Goal: Task Accomplishment & Management: Manage account settings

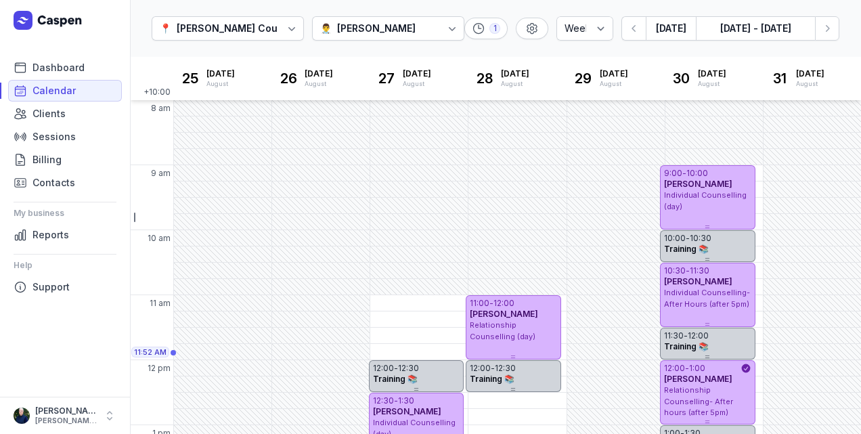
select select "week"
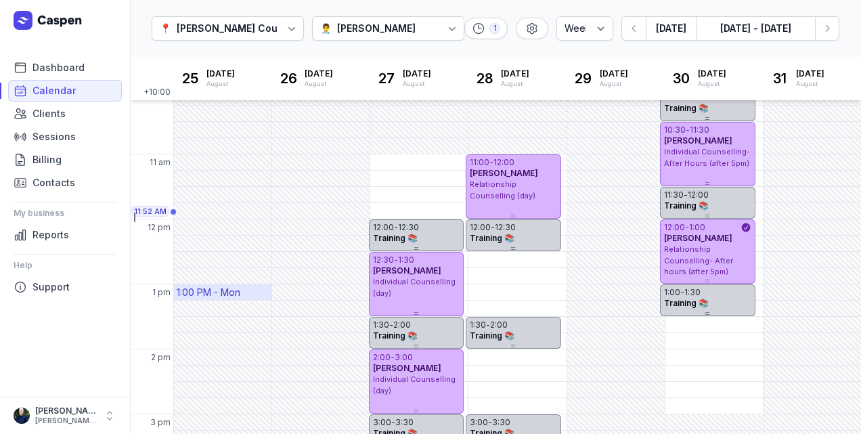
scroll to position [175, 0]
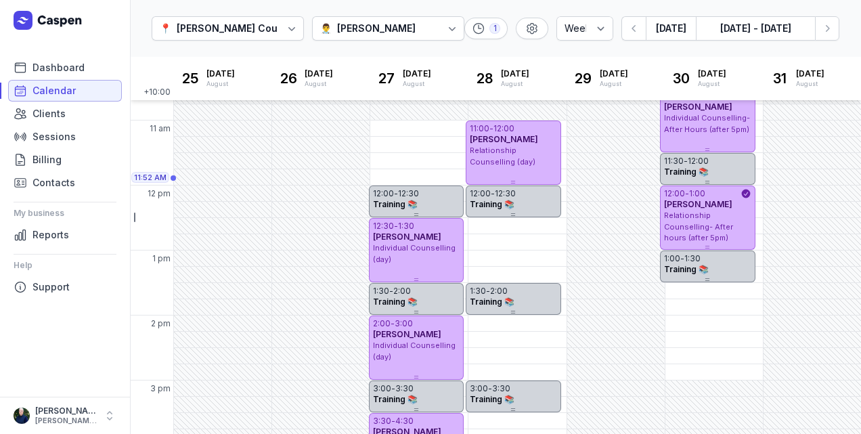
drag, startPoint x: 43, startPoint y: 86, endPoint x: 34, endPoint y: 91, distance: 10.0
click at [39, 86] on span "Calendar" at bounding box center [53, 91] width 43 height 16
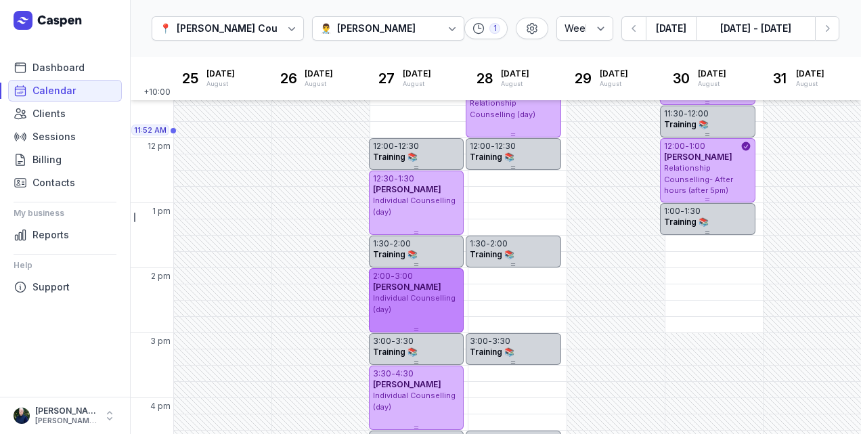
scroll to position [333, 0]
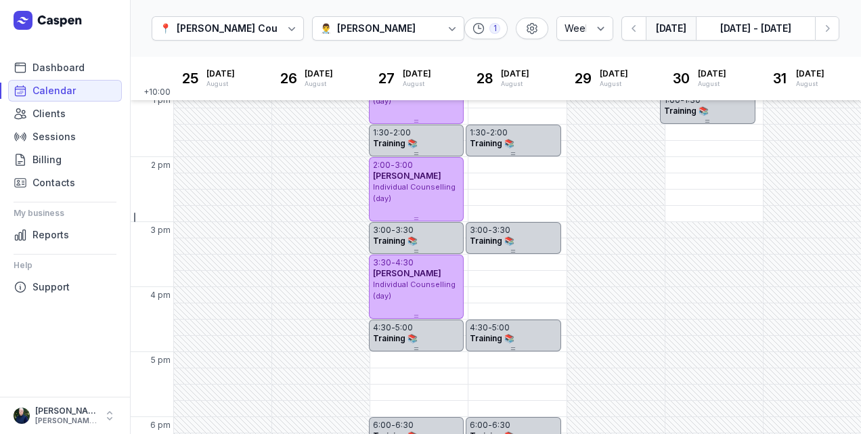
click at [666, 35] on button "[DATE]" at bounding box center [671, 28] width 50 height 24
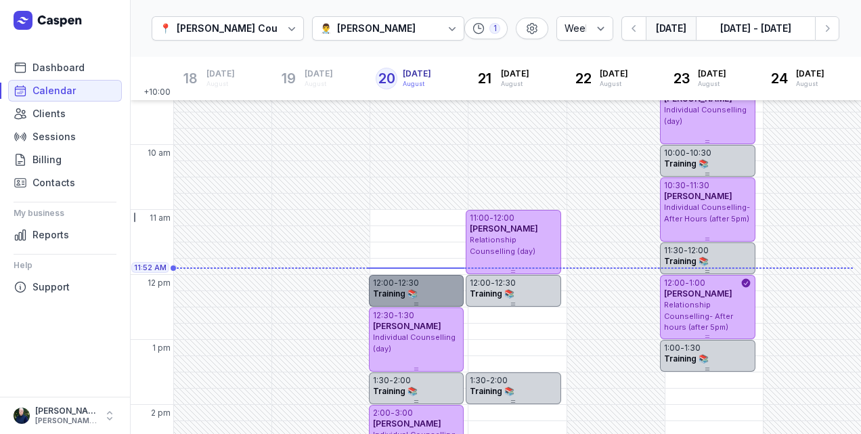
scroll to position [85, 0]
click at [51, 81] on link "Calendar" at bounding box center [65, 91] width 114 height 22
click at [44, 63] on span "Dashboard" at bounding box center [58, 68] width 52 height 16
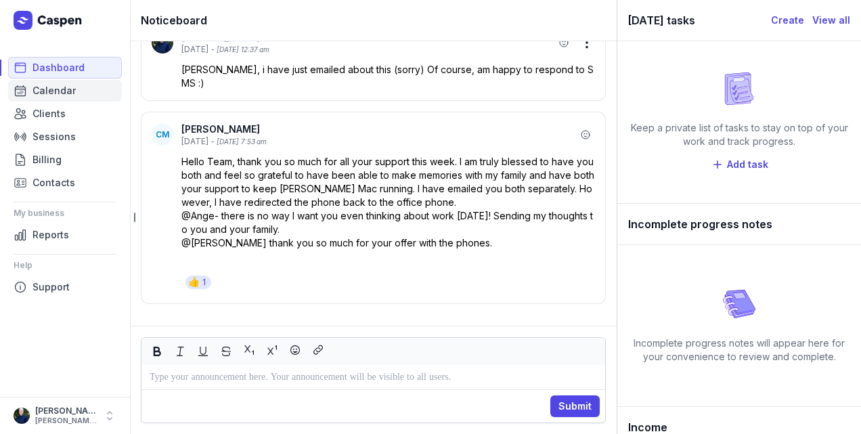
click at [38, 91] on span "Calendar" at bounding box center [53, 91] width 43 height 16
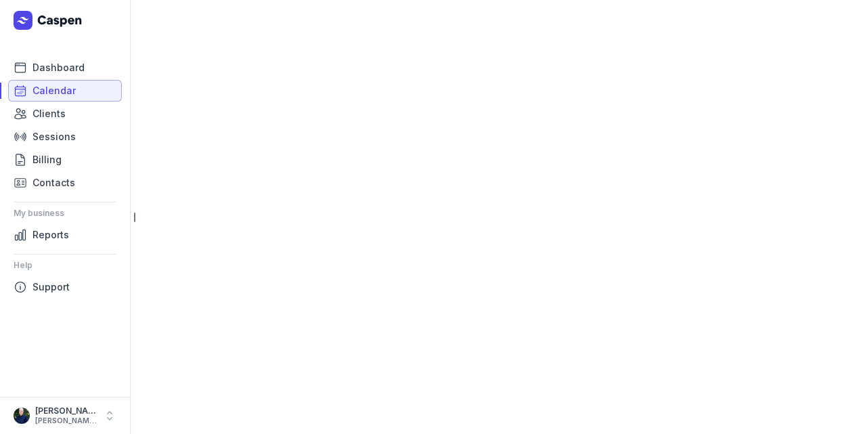
select select "week"
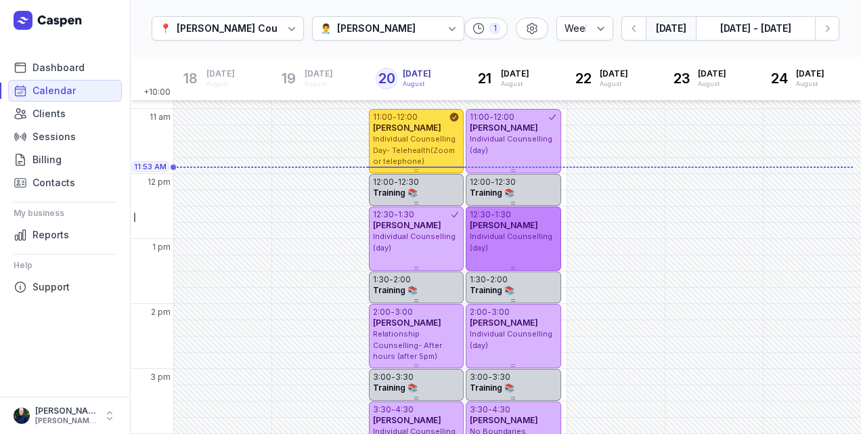
scroll to position [196, 0]
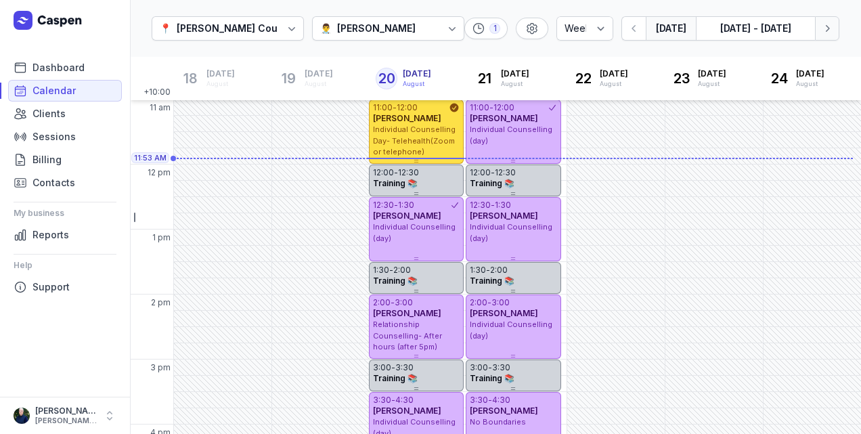
click at [827, 32] on icon "button" at bounding box center [828, 29] width 14 height 14
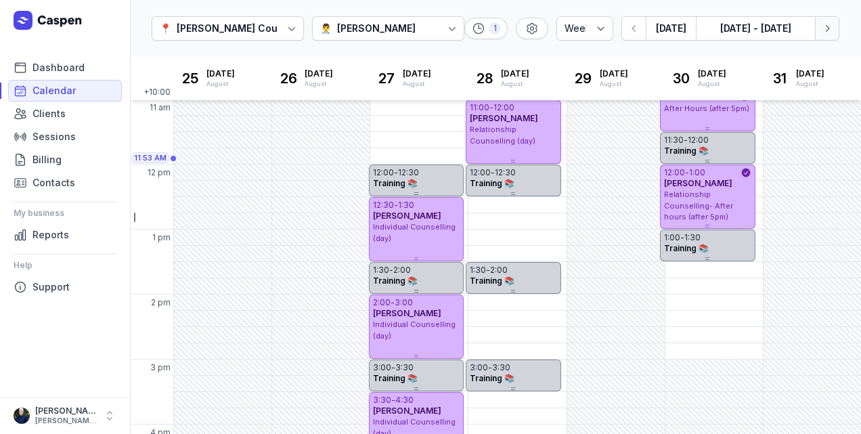
click at [823, 32] on icon "button" at bounding box center [828, 29] width 14 height 14
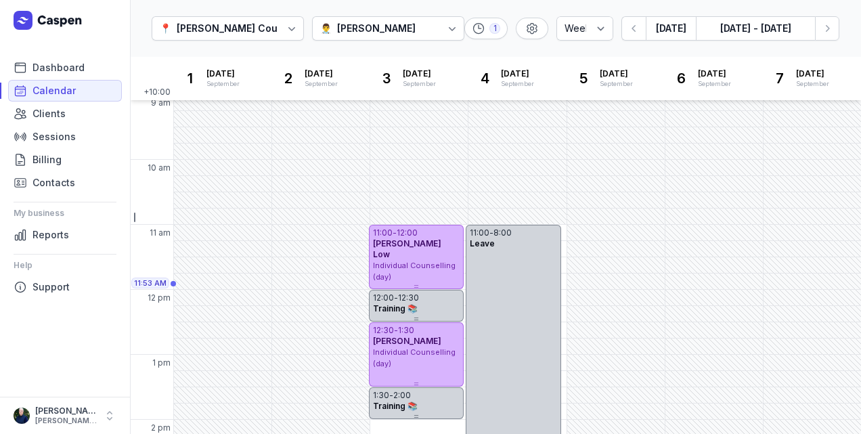
scroll to position [60, 0]
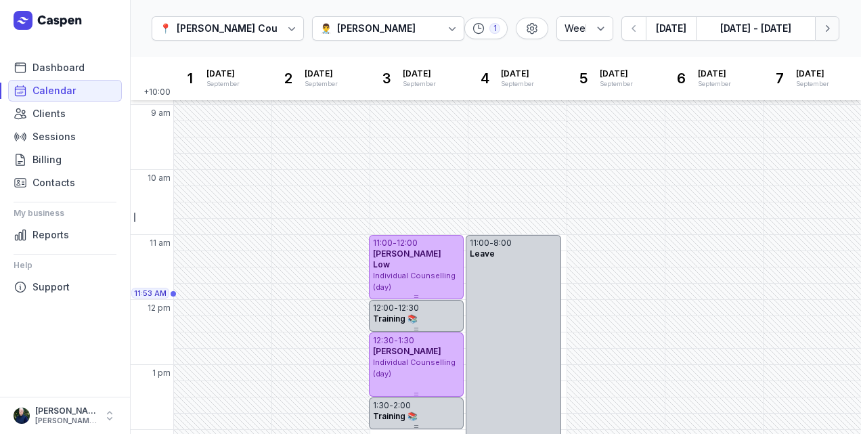
click at [827, 31] on icon "button" at bounding box center [828, 29] width 14 height 14
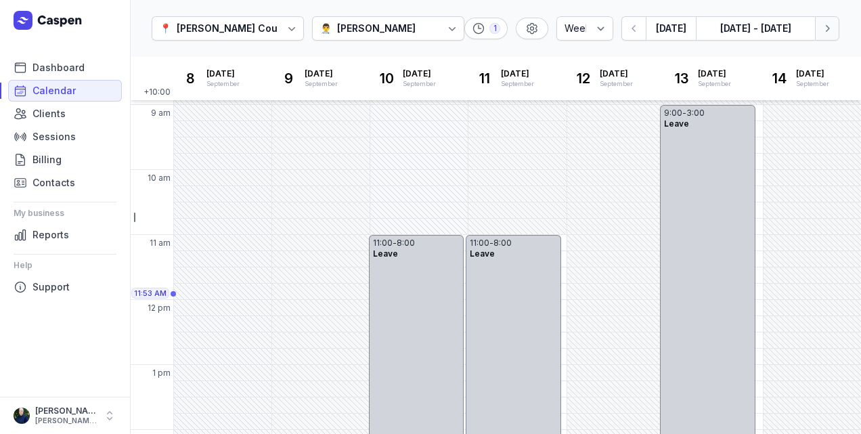
click at [828, 30] on icon "button" at bounding box center [828, 28] width 4 height 7
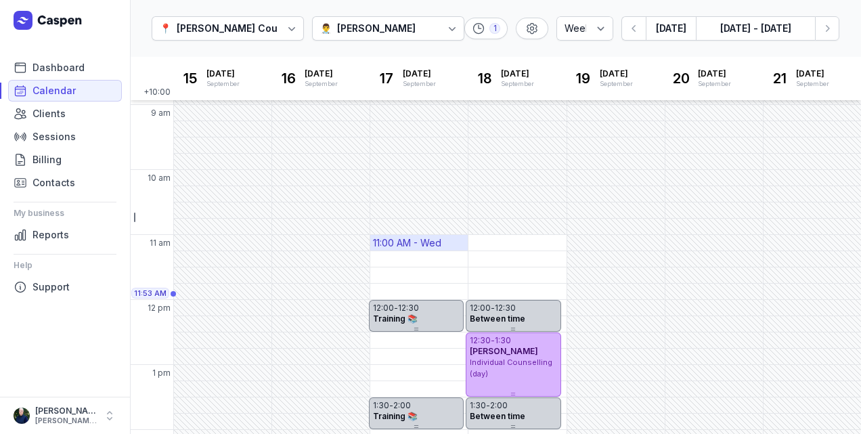
click at [425, 246] on div "11:00 AM - Wed" at bounding box center [407, 243] width 68 height 14
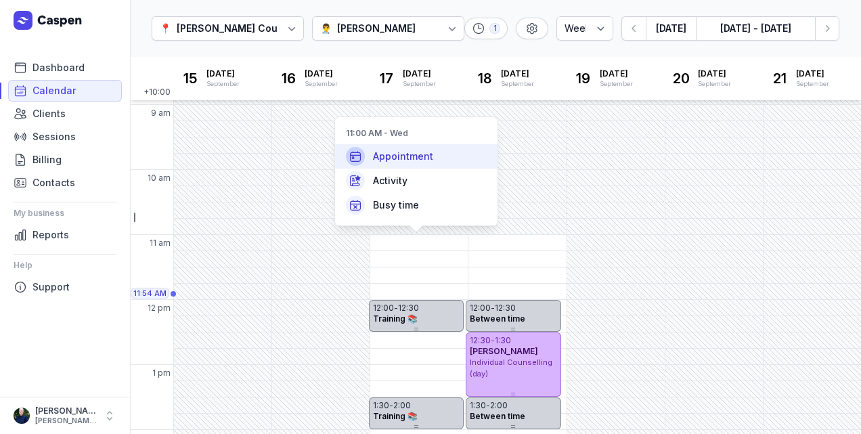
click at [394, 157] on span "Appointment" at bounding box center [403, 157] width 60 height 14
select select
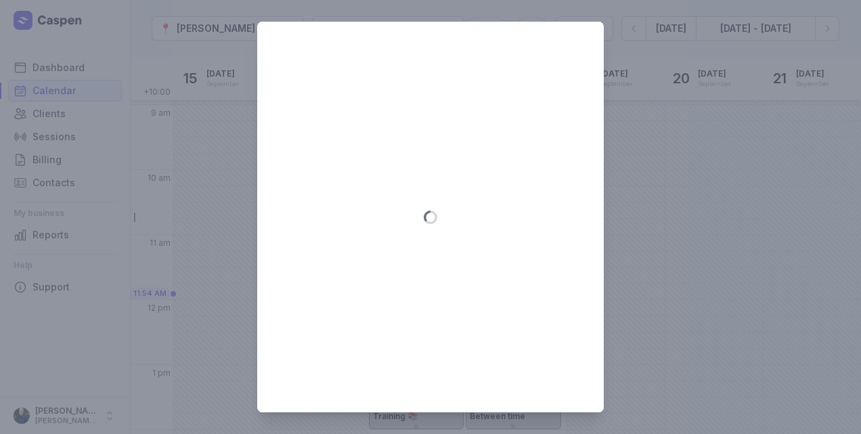
type input "[DATE]"
select select "11:00"
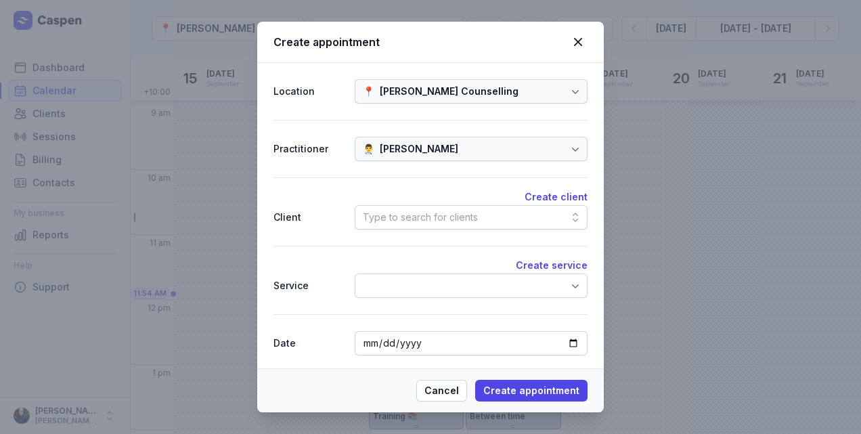
click at [397, 220] on div "Type to search for clients" at bounding box center [420, 217] width 115 height 16
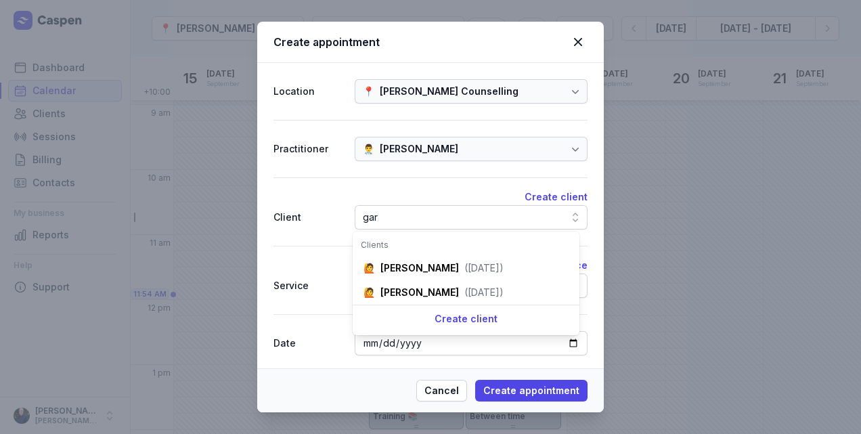
scroll to position [0, 14]
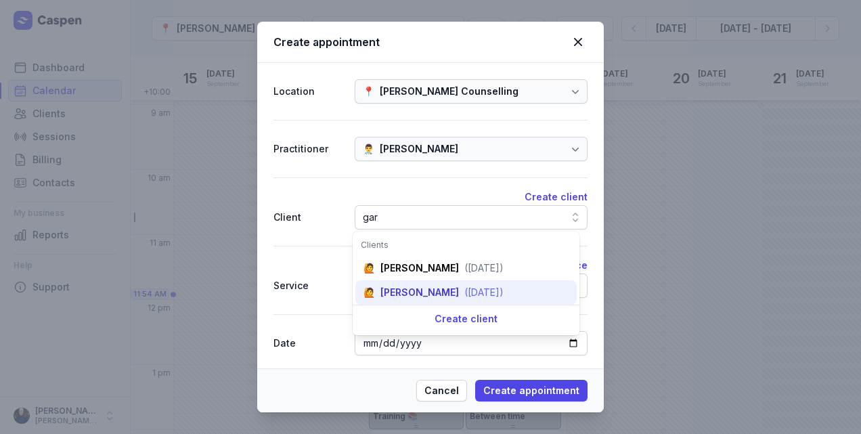
type input "gar"
click at [429, 294] on div "[PERSON_NAME]" at bounding box center [420, 293] width 79 height 14
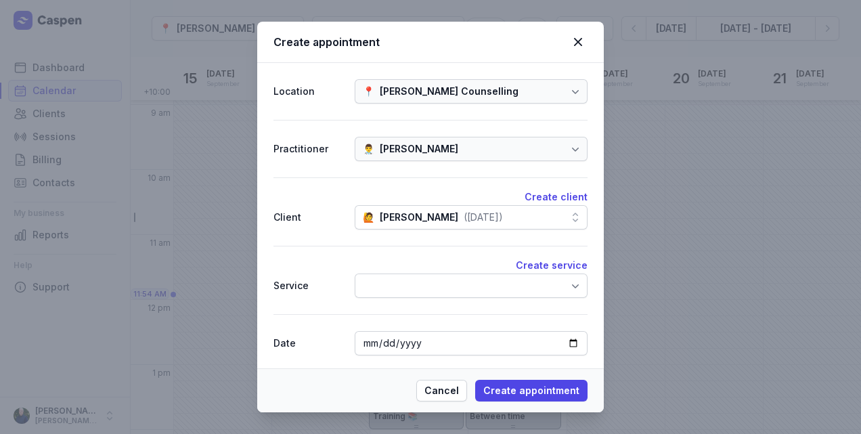
click at [413, 284] on div at bounding box center [471, 286] width 233 height 24
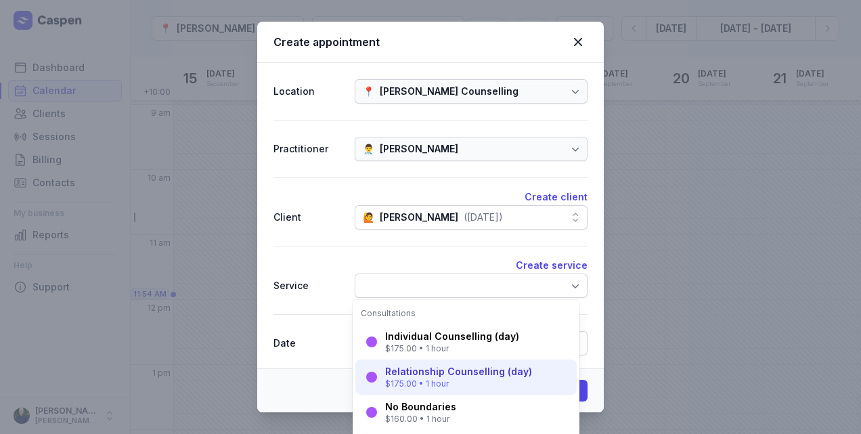
click at [406, 383] on div "$175.00 • 1 hour" at bounding box center [458, 383] width 147 height 11
select select "12:00"
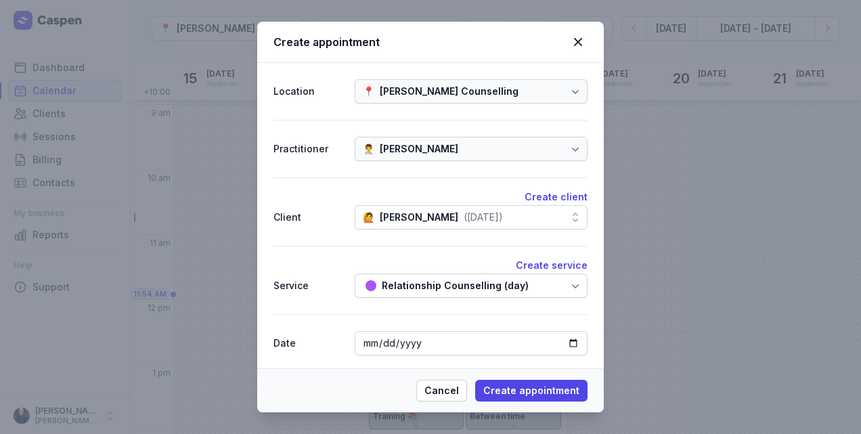
click at [547, 291] on div "Relationship Counselling (day)" at bounding box center [471, 286] width 233 height 24
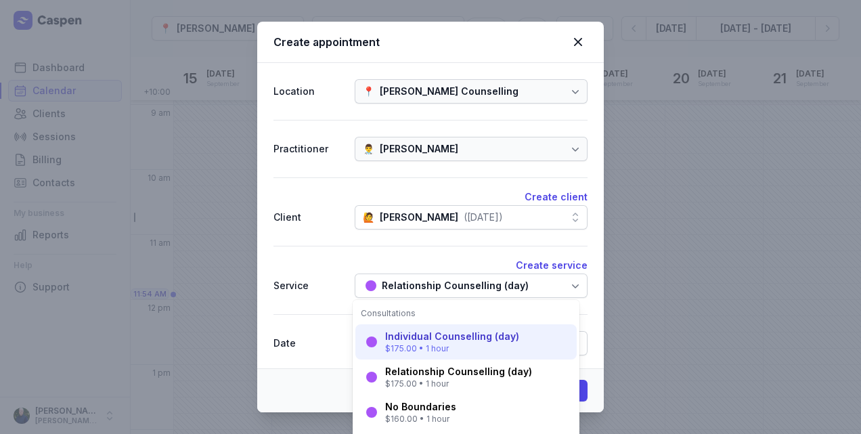
click at [511, 332] on div "Individual Counselling (day)" at bounding box center [452, 337] width 134 height 14
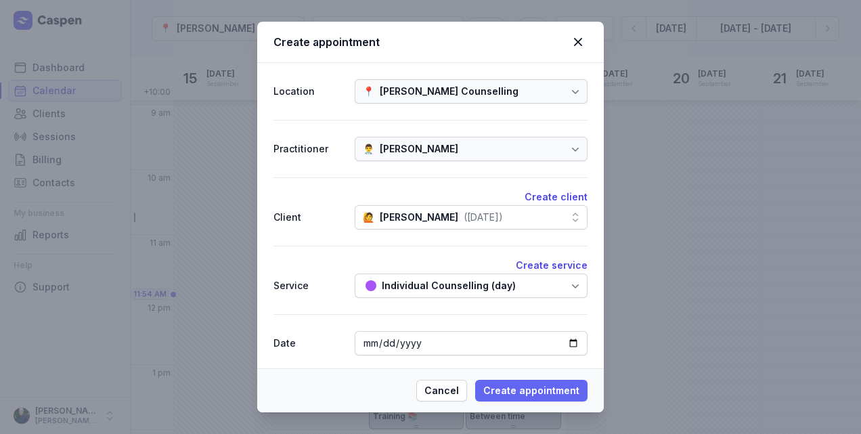
click at [500, 388] on span "Create appointment" at bounding box center [531, 391] width 96 height 16
select select
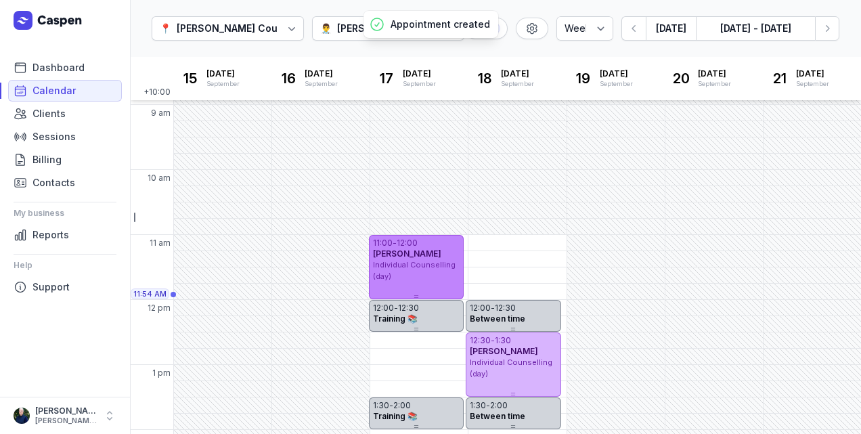
click at [451, 259] on div "Individual Counselling (day)" at bounding box center [416, 270] width 87 height 22
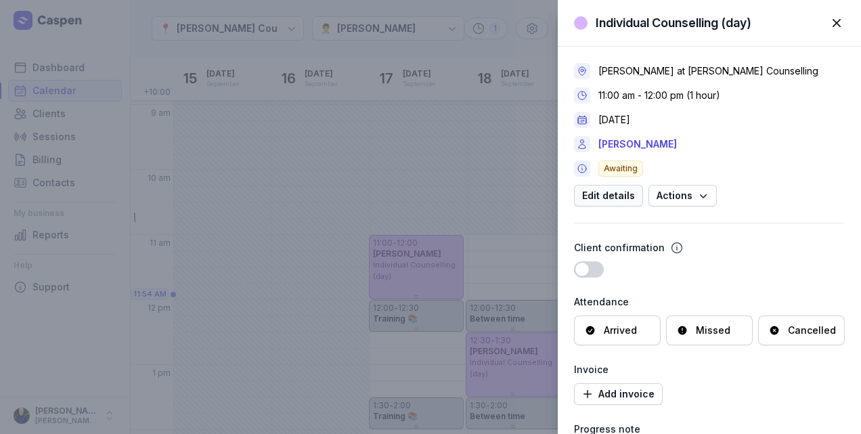
click at [620, 198] on span "Edit details" at bounding box center [608, 196] width 53 height 16
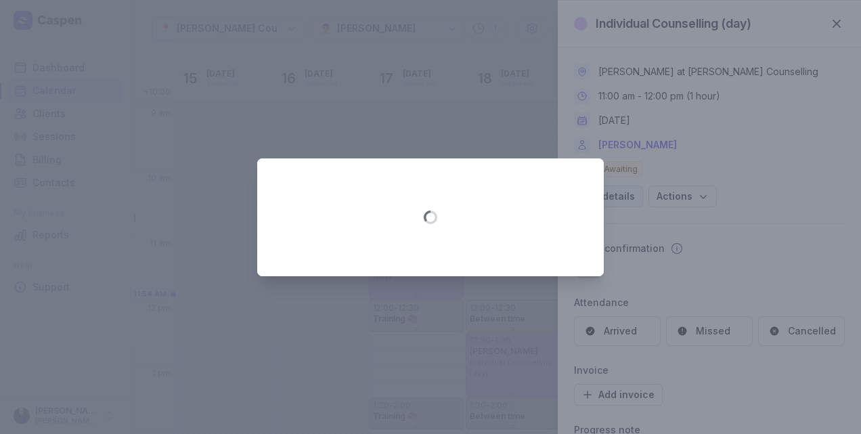
select select "11:00"
select select "12:00"
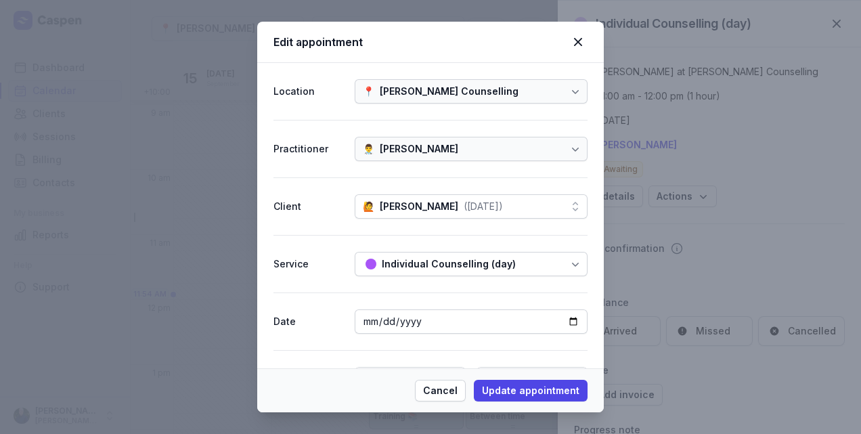
click at [516, 261] on div at bounding box center [516, 264] width 1 height 16
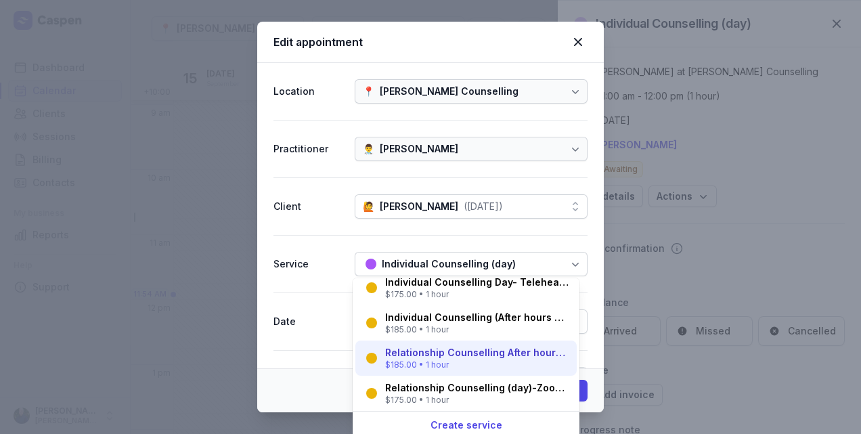
scroll to position [242, 0]
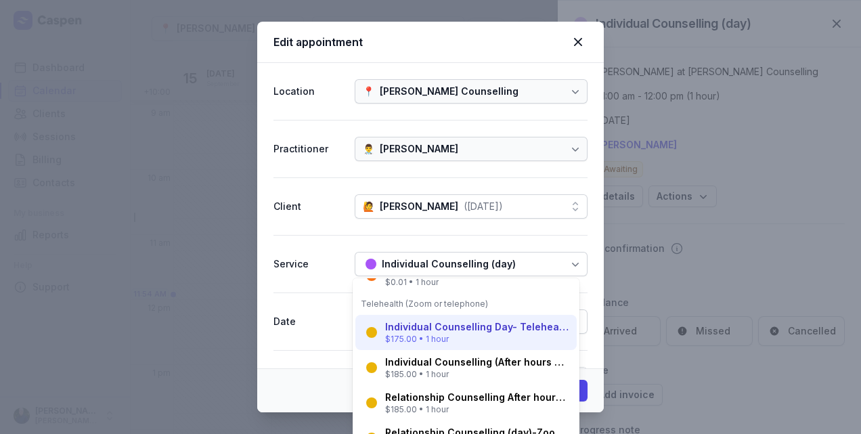
click at [454, 332] on div "Individual Counselling Day- Telehealth(Zoom or telephone)" at bounding box center [476, 327] width 183 height 14
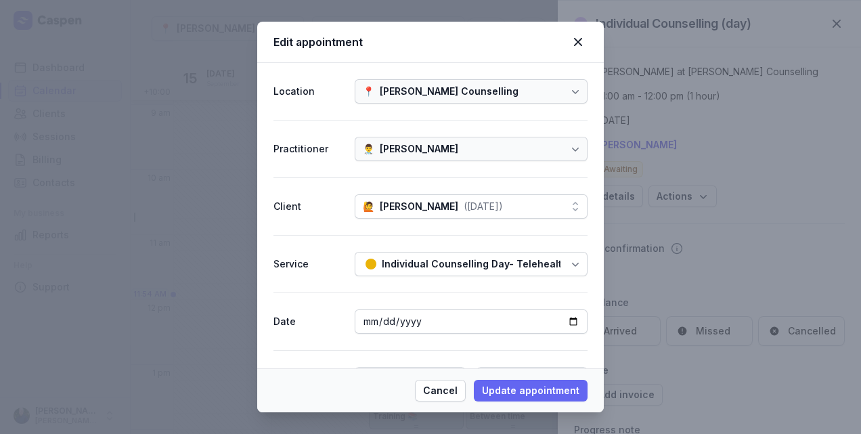
click at [540, 398] on span "Update appointment" at bounding box center [530, 391] width 97 height 16
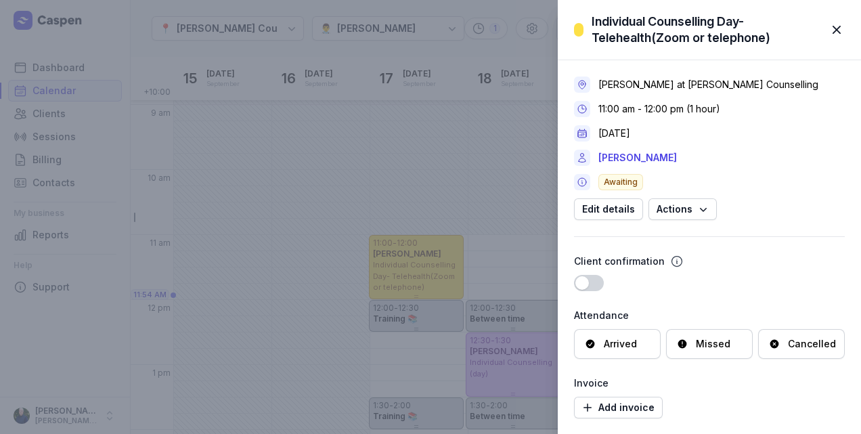
click at [831, 27] on span "button" at bounding box center [837, 30] width 30 height 30
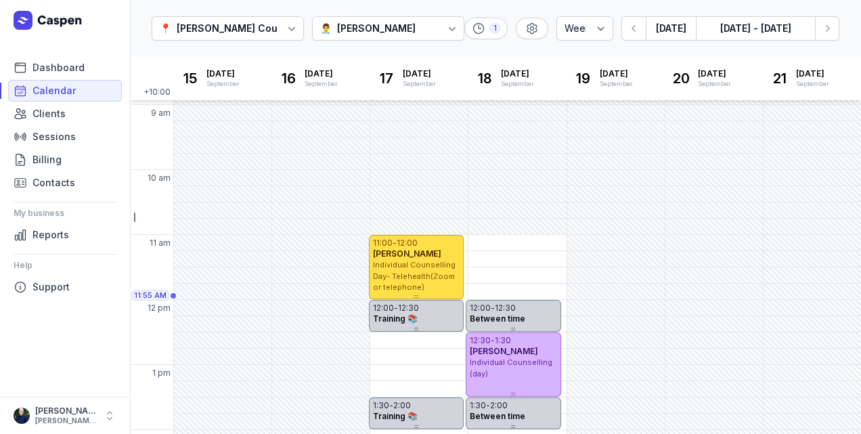
drag, startPoint x: 586, startPoint y: 120, endPoint x: 285, endPoint y: -50, distance: 345.3
click at [285, 0] on html "Dashboard Calendar Clients Sessions Billing Contacts My business Reports Help S…" at bounding box center [430, 217] width 861 height 434
click at [827, 31] on icon "button" at bounding box center [828, 29] width 14 height 14
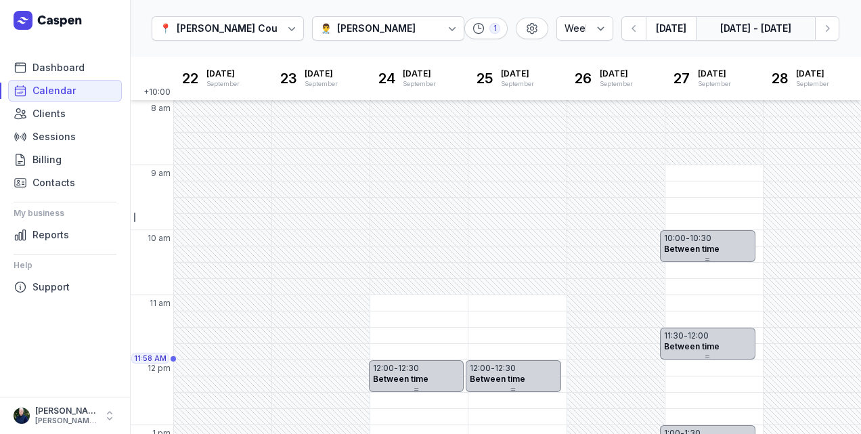
click at [768, 32] on button "[DATE] - [DATE]" at bounding box center [755, 28] width 119 height 24
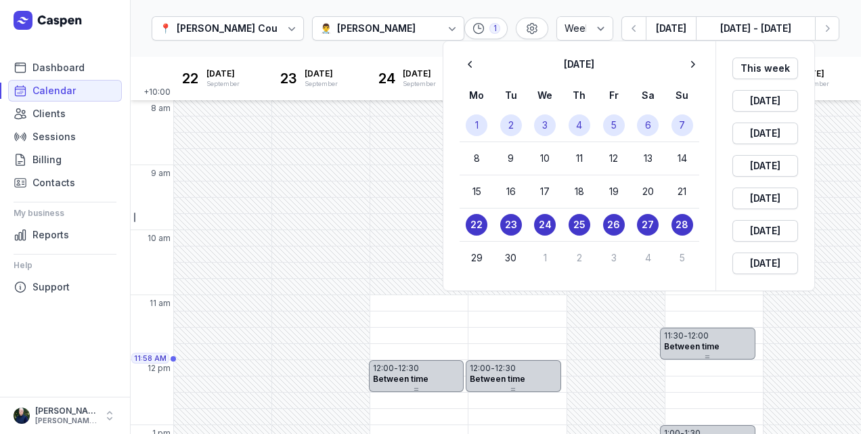
click at [473, 123] on button "1" at bounding box center [477, 125] width 22 height 22
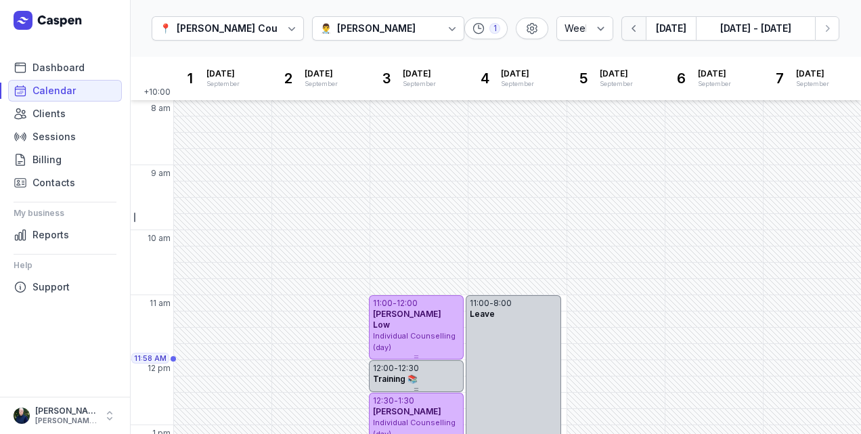
click at [638, 33] on icon "button" at bounding box center [635, 29] width 14 height 14
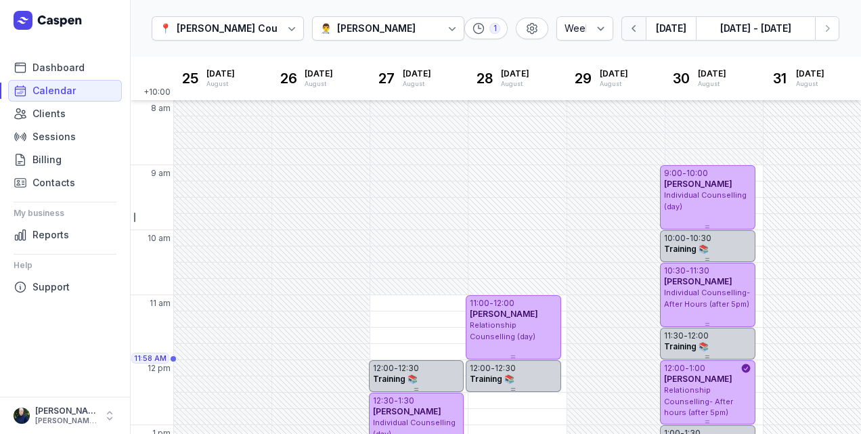
click at [638, 33] on icon "button" at bounding box center [635, 29] width 14 height 14
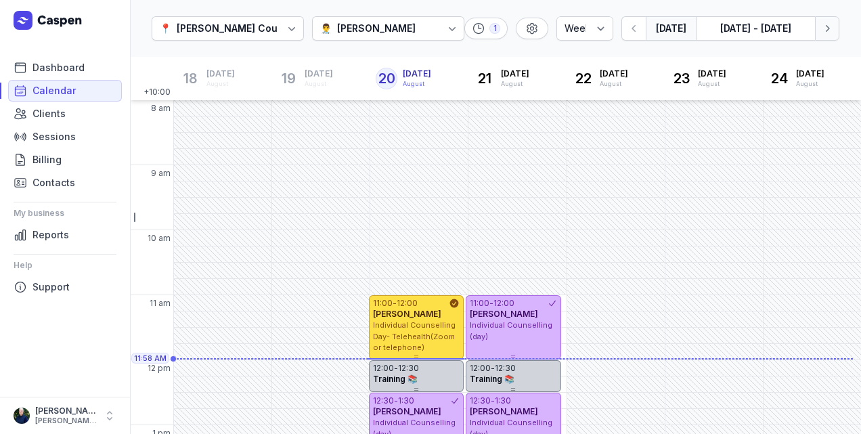
click at [829, 27] on icon "button" at bounding box center [828, 28] width 4 height 7
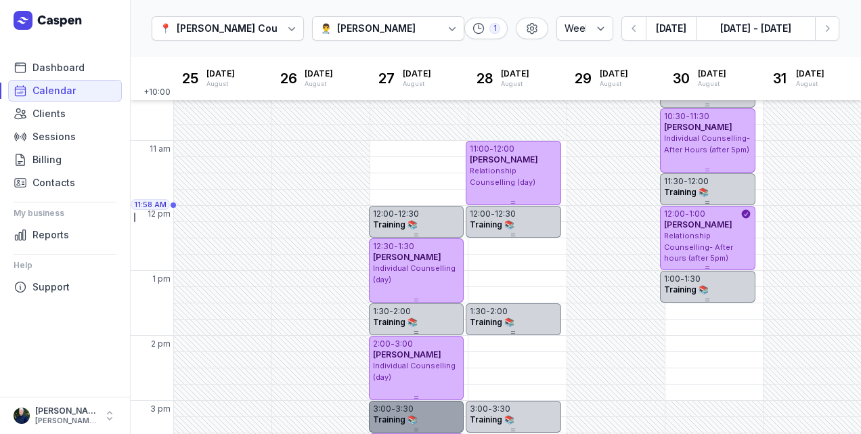
scroll to position [130, 0]
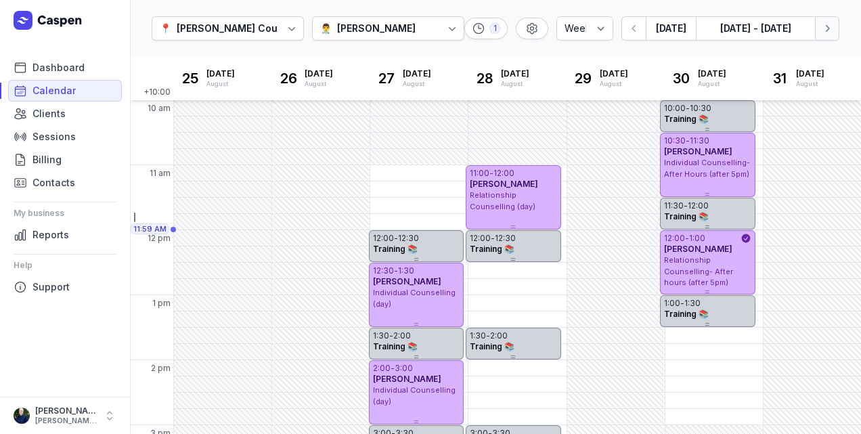
click at [823, 32] on icon "button" at bounding box center [828, 29] width 14 height 14
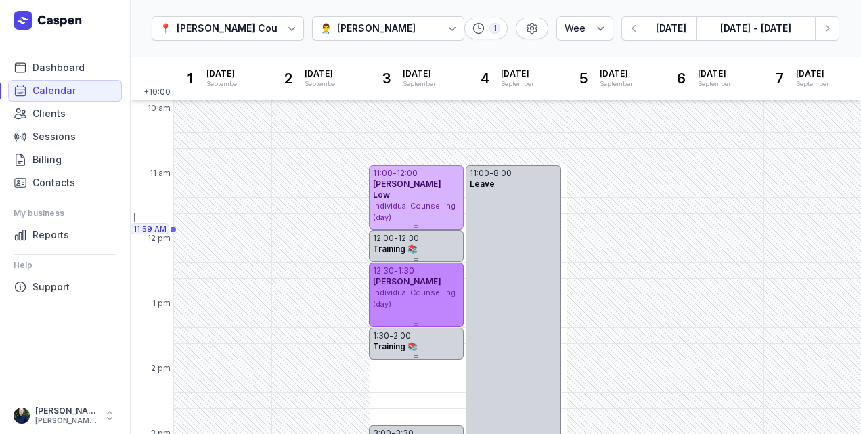
click at [412, 306] on div "Individual Counselling (day)" at bounding box center [416, 298] width 87 height 22
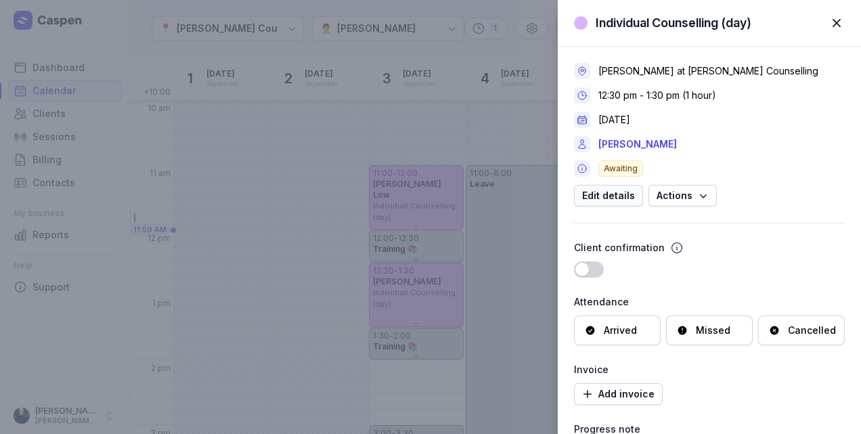
click at [630, 204] on button "Edit details" at bounding box center [608, 196] width 69 height 22
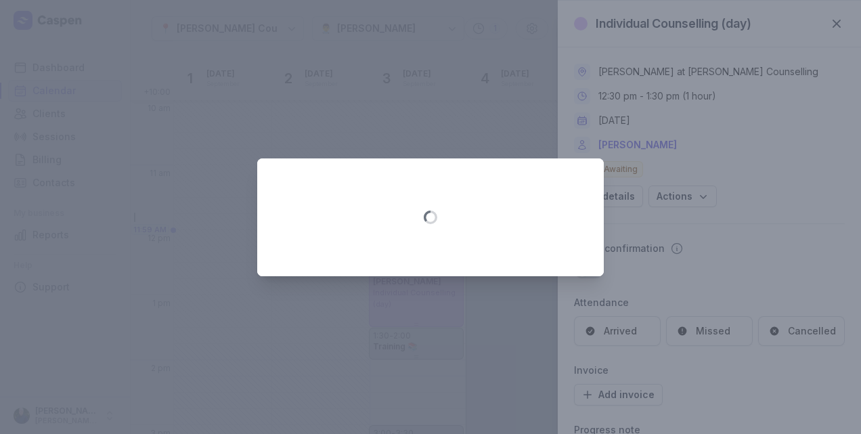
select select "12:30"
select select "13:30"
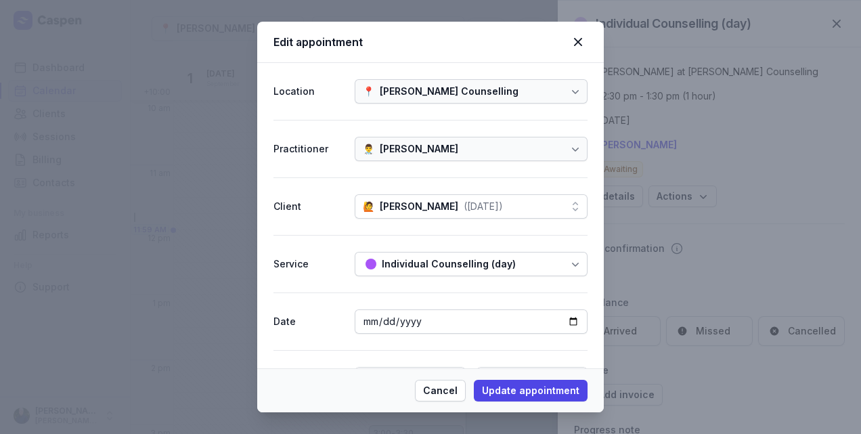
click at [483, 264] on div "Individual Counselling (day)" at bounding box center [449, 264] width 134 height 16
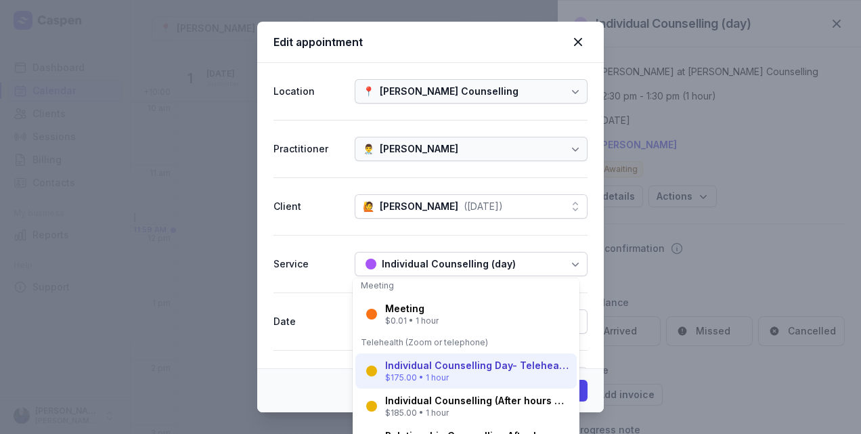
scroll to position [225, 0]
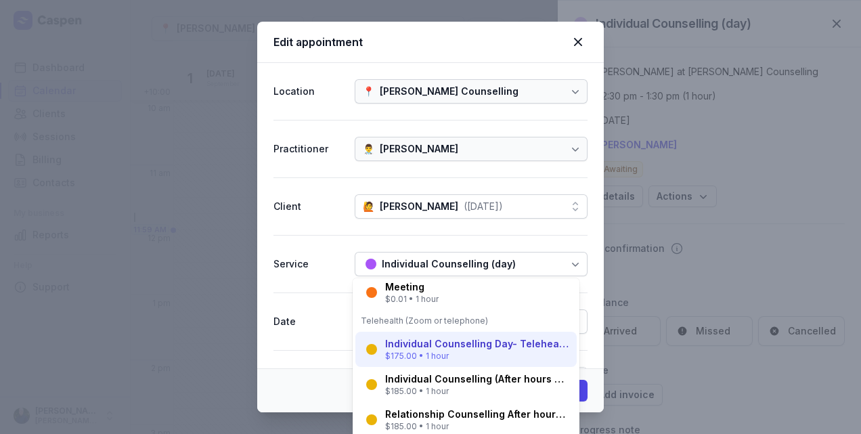
click at [461, 343] on div "Individual Counselling Day- Telehealth(Zoom or telephone)" at bounding box center [476, 344] width 183 height 14
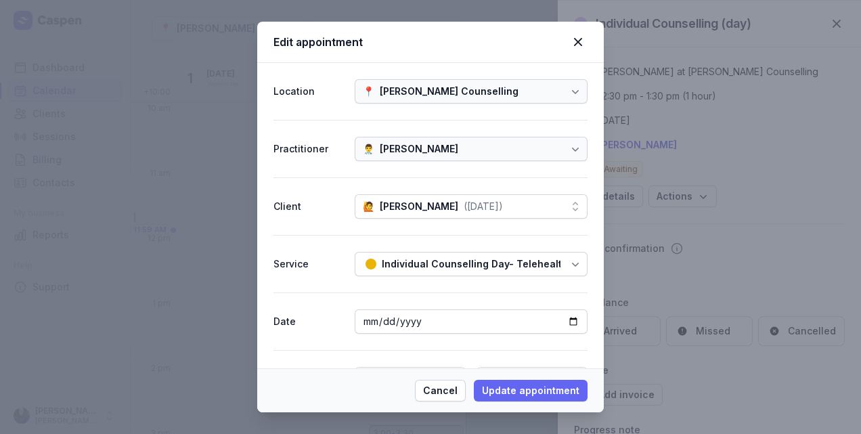
click at [512, 393] on span "Update appointment" at bounding box center [530, 391] width 97 height 16
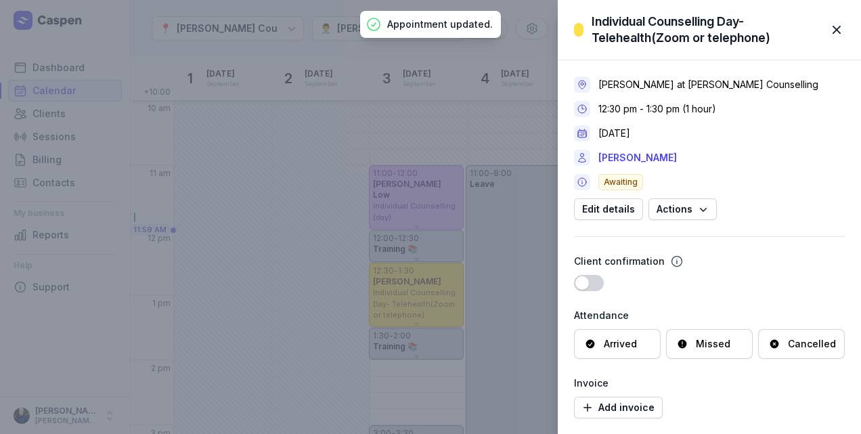
click at [837, 24] on span "button" at bounding box center [837, 30] width 30 height 30
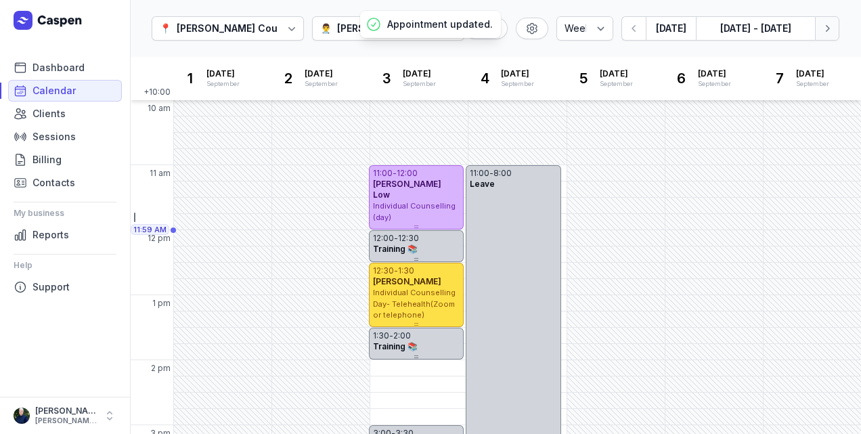
click at [837, 26] on button "Next week" at bounding box center [827, 28] width 24 height 24
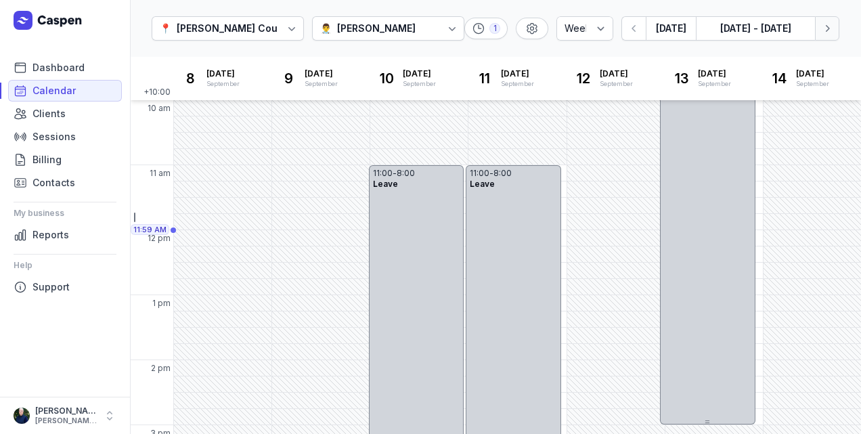
click at [837, 26] on button "Next week" at bounding box center [827, 28] width 24 height 24
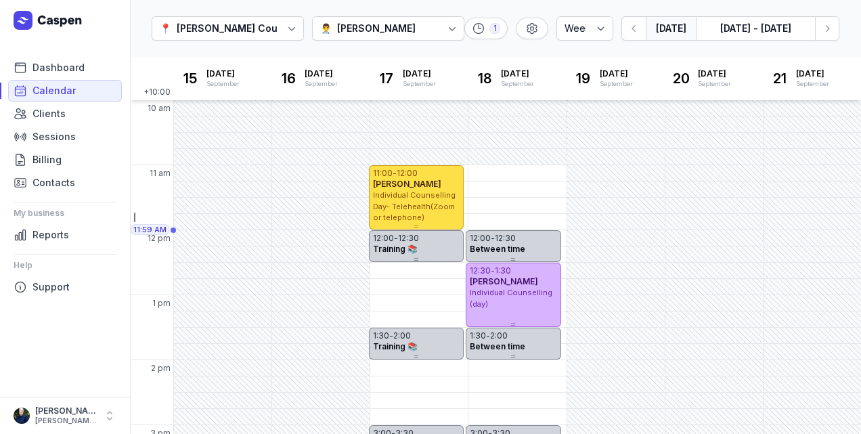
click at [668, 37] on button "[DATE]" at bounding box center [671, 28] width 50 height 24
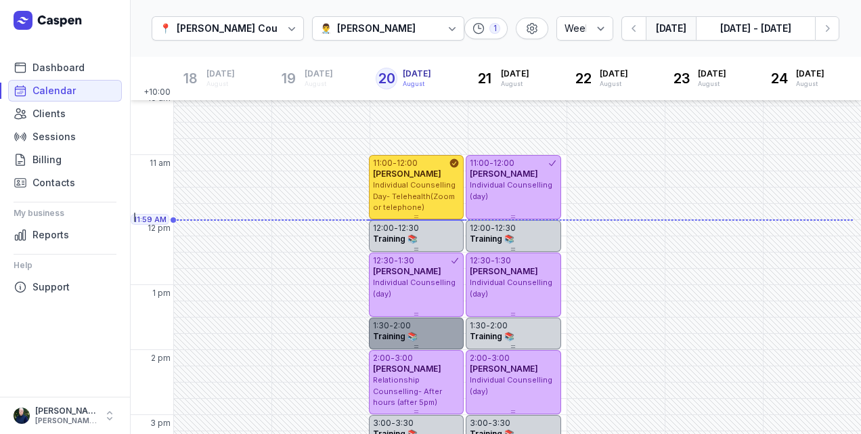
scroll to position [130, 0]
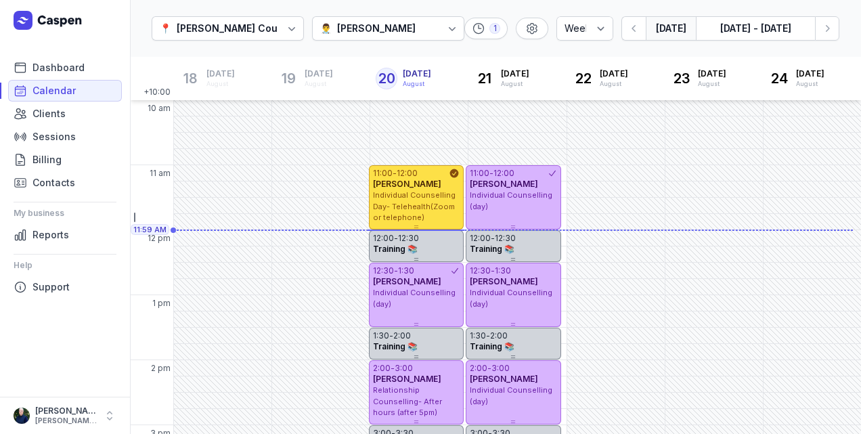
click at [385, 28] on div "[PERSON_NAME]" at bounding box center [376, 28] width 79 height 16
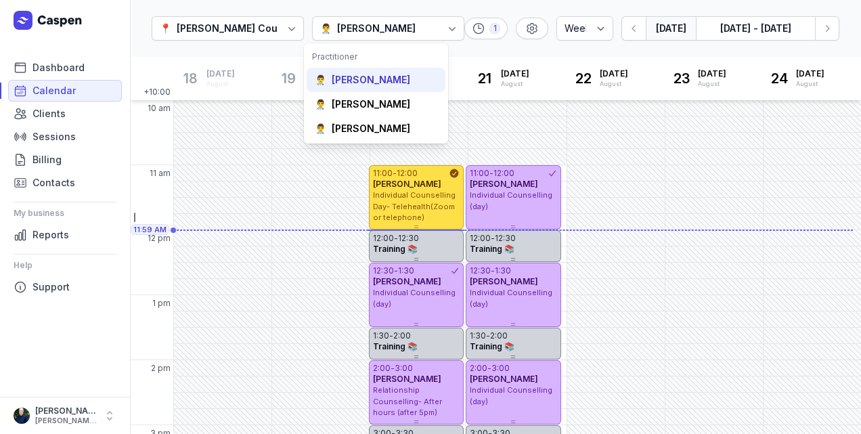
click at [382, 116] on div "👨‍⚕️ [PERSON_NAME]" at bounding box center [376, 128] width 139 height 24
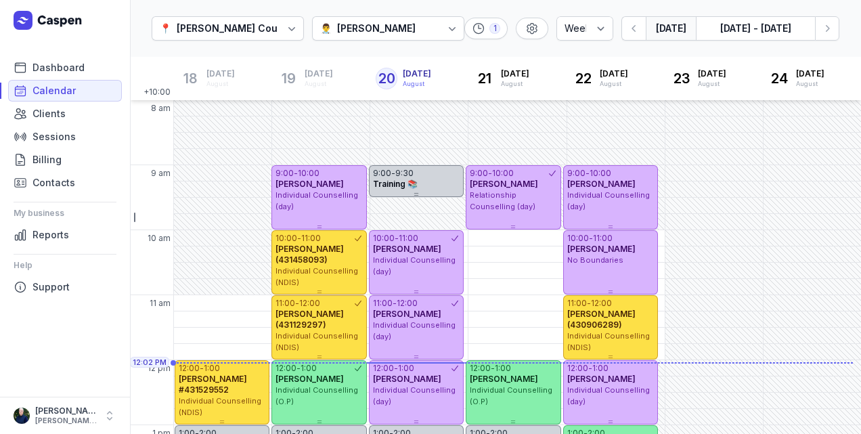
click at [406, 27] on div "[PERSON_NAME]" at bounding box center [376, 28] width 79 height 16
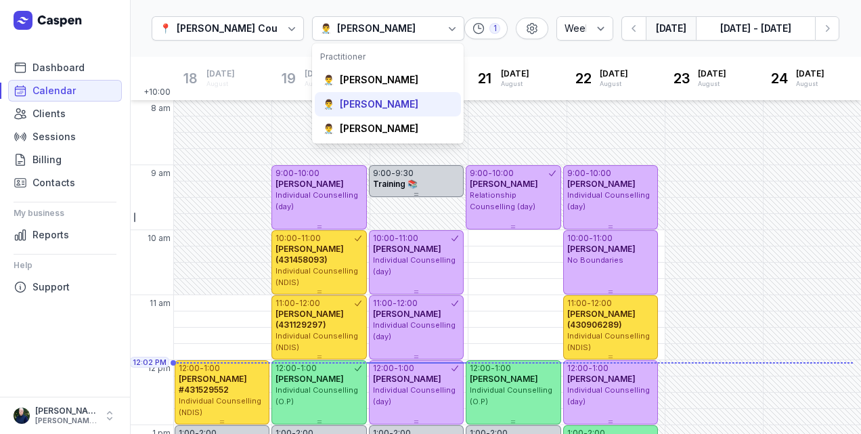
click at [386, 93] on div "👨‍⚕️ [PERSON_NAME]" at bounding box center [388, 104] width 146 height 24
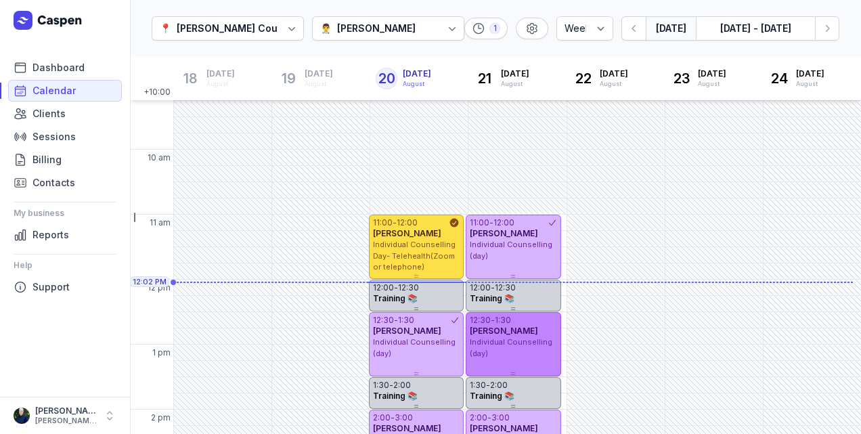
scroll to position [90, 0]
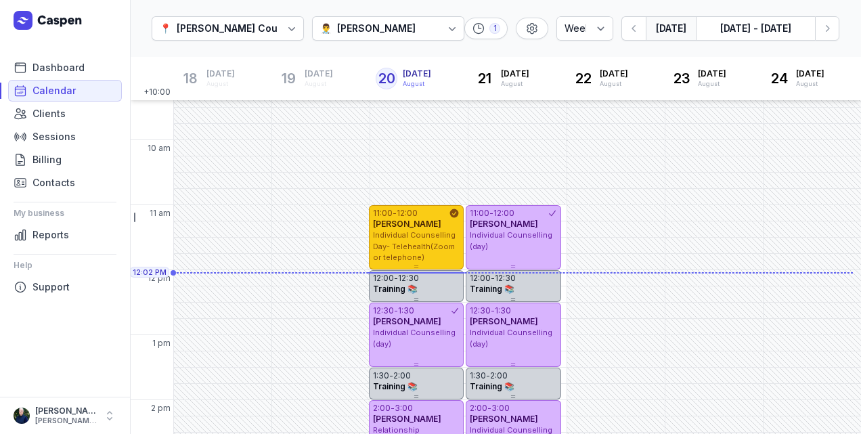
click at [432, 243] on span "Individual Counselling Day- Telehealth(Zoom or telephone)" at bounding box center [414, 246] width 83 height 32
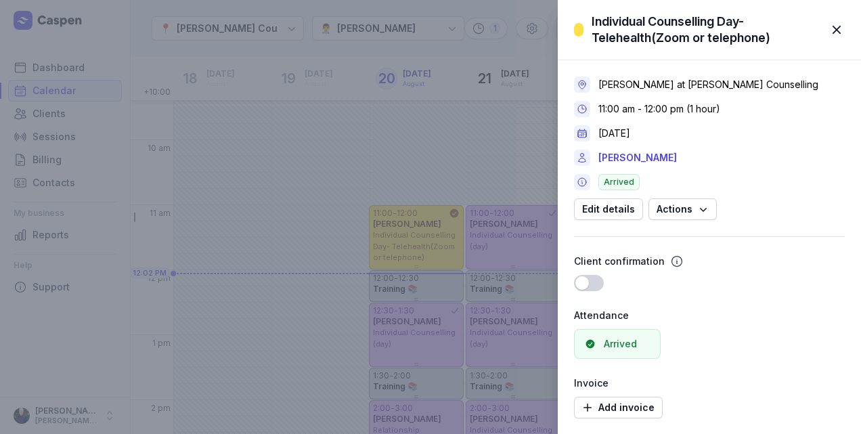
click at [842, 28] on span "button" at bounding box center [837, 30] width 30 height 30
